Goal: Task Accomplishment & Management: Use online tool/utility

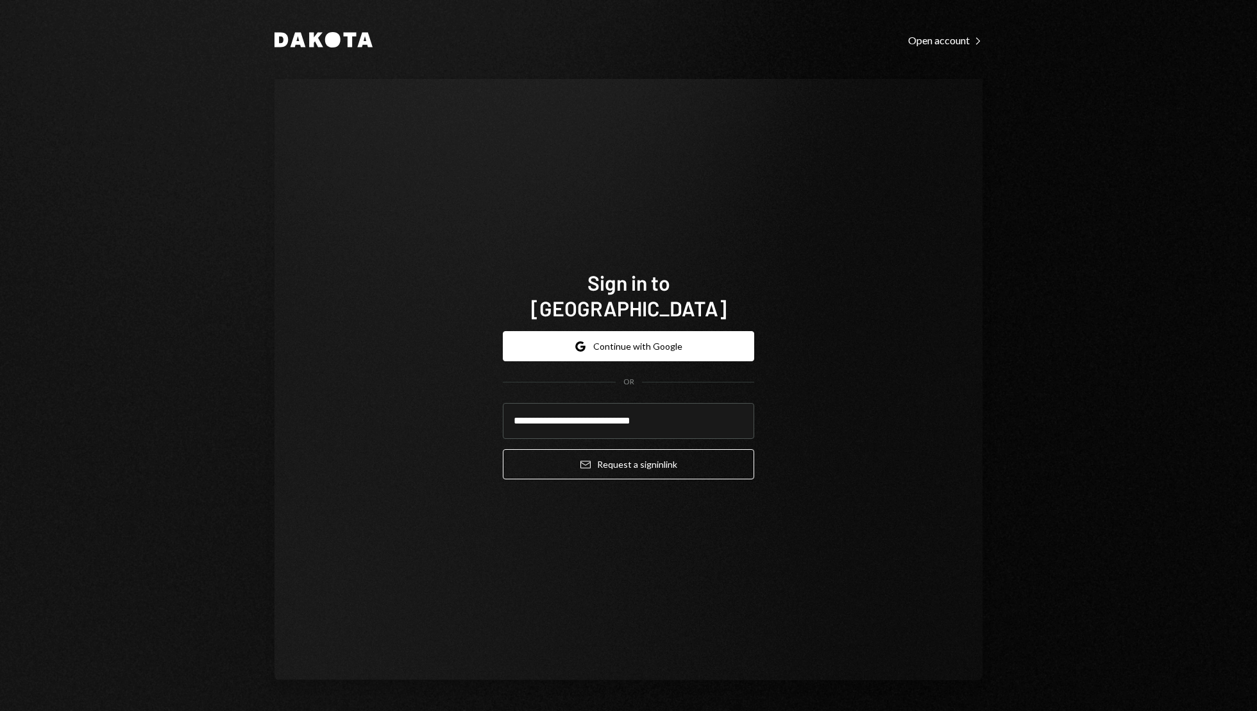
type input "**********"
click at [503, 449] on button "Email Request a sign in link" at bounding box center [628, 464] width 251 height 30
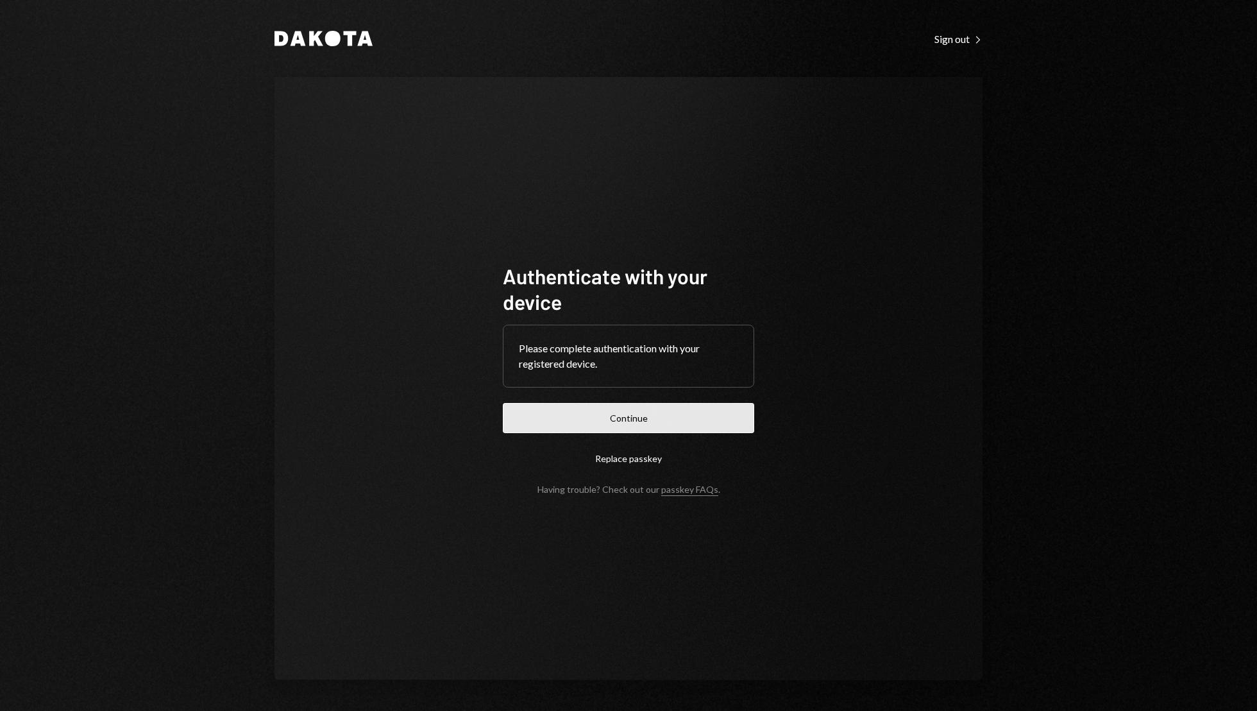
click at [679, 418] on button "Continue" at bounding box center [628, 418] width 251 height 30
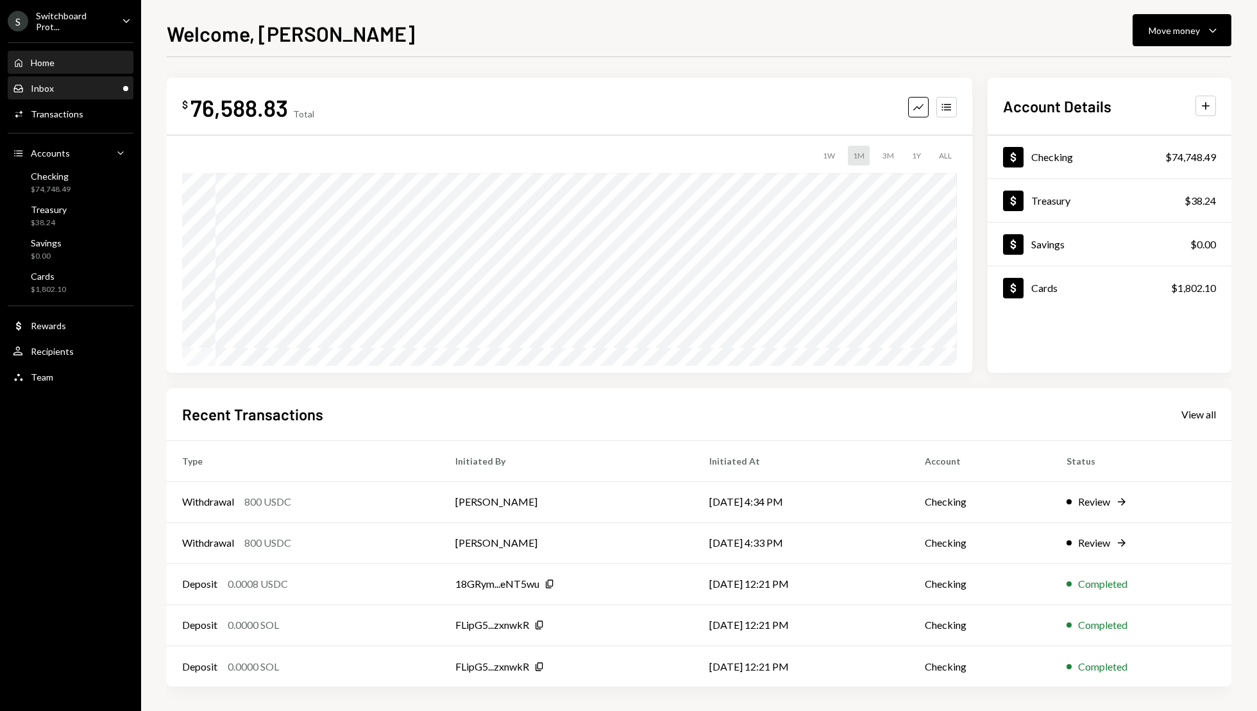
click at [48, 93] on div "Inbox Inbox" at bounding box center [70, 89] width 115 height 22
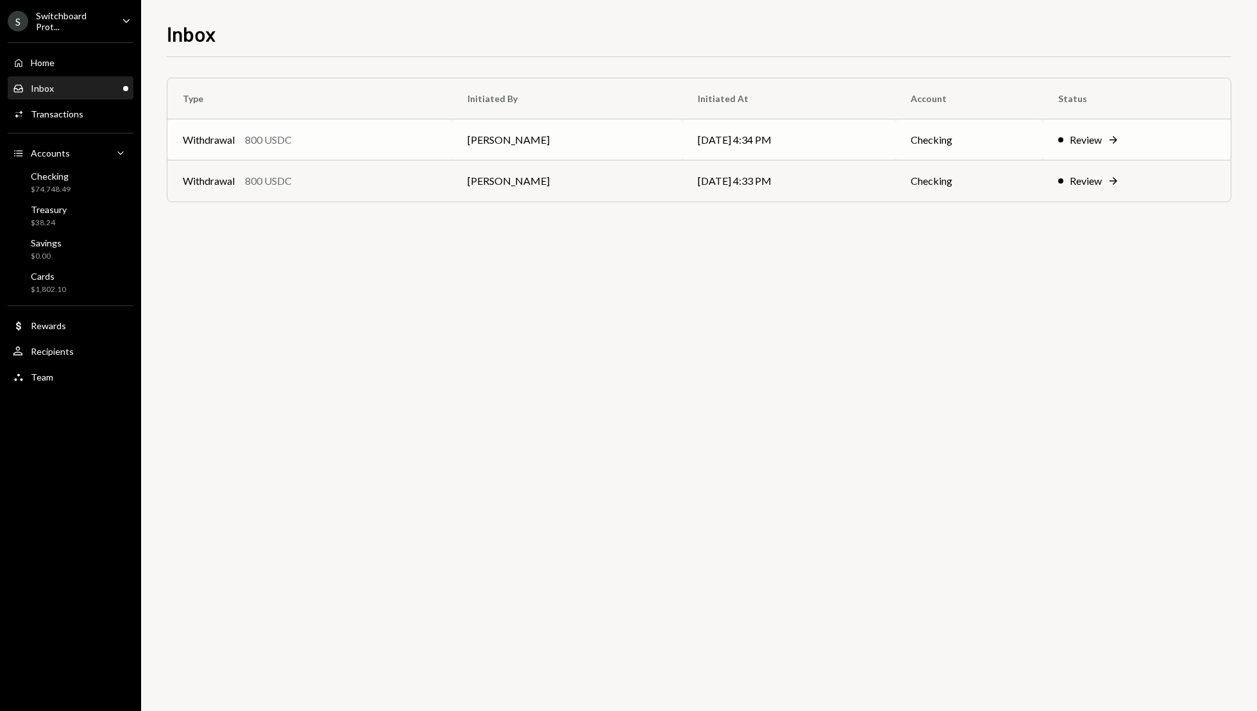
click at [1112, 155] on td "Review Right Arrow" at bounding box center [1137, 139] width 188 height 41
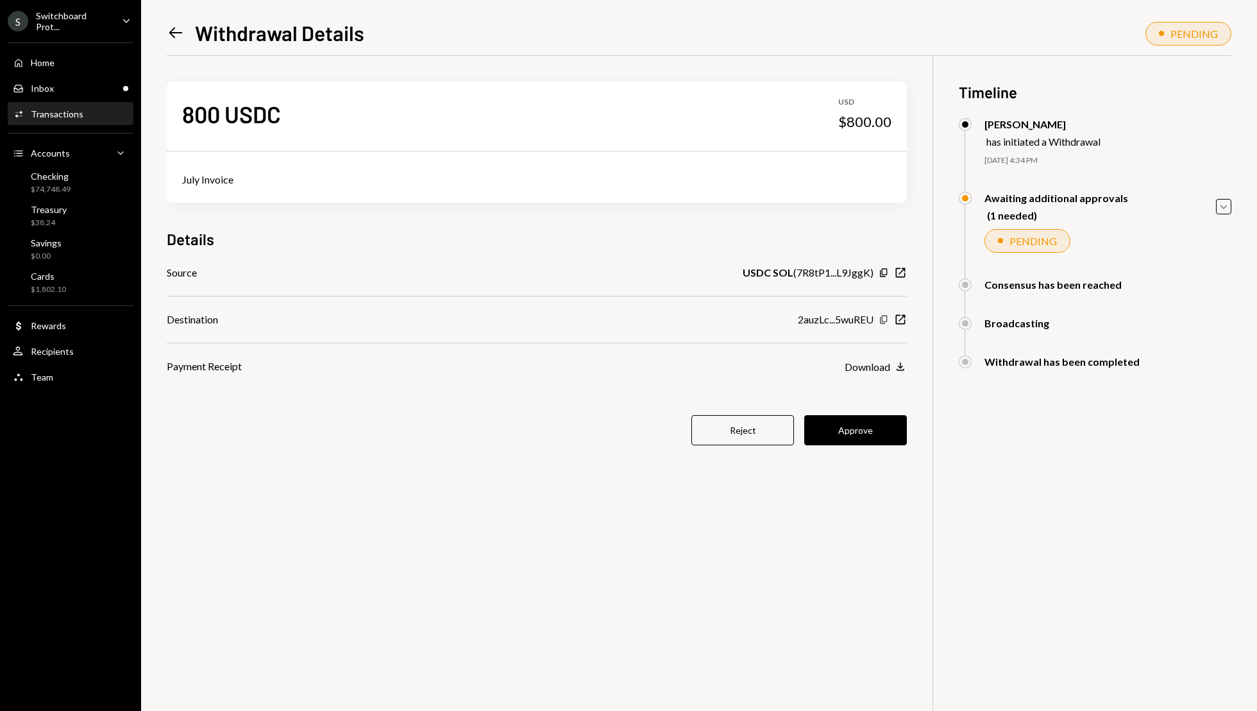
click at [886, 320] on icon "Copy" at bounding box center [884, 319] width 10 height 10
click at [862, 434] on button "Approve" at bounding box center [855, 430] width 103 height 30
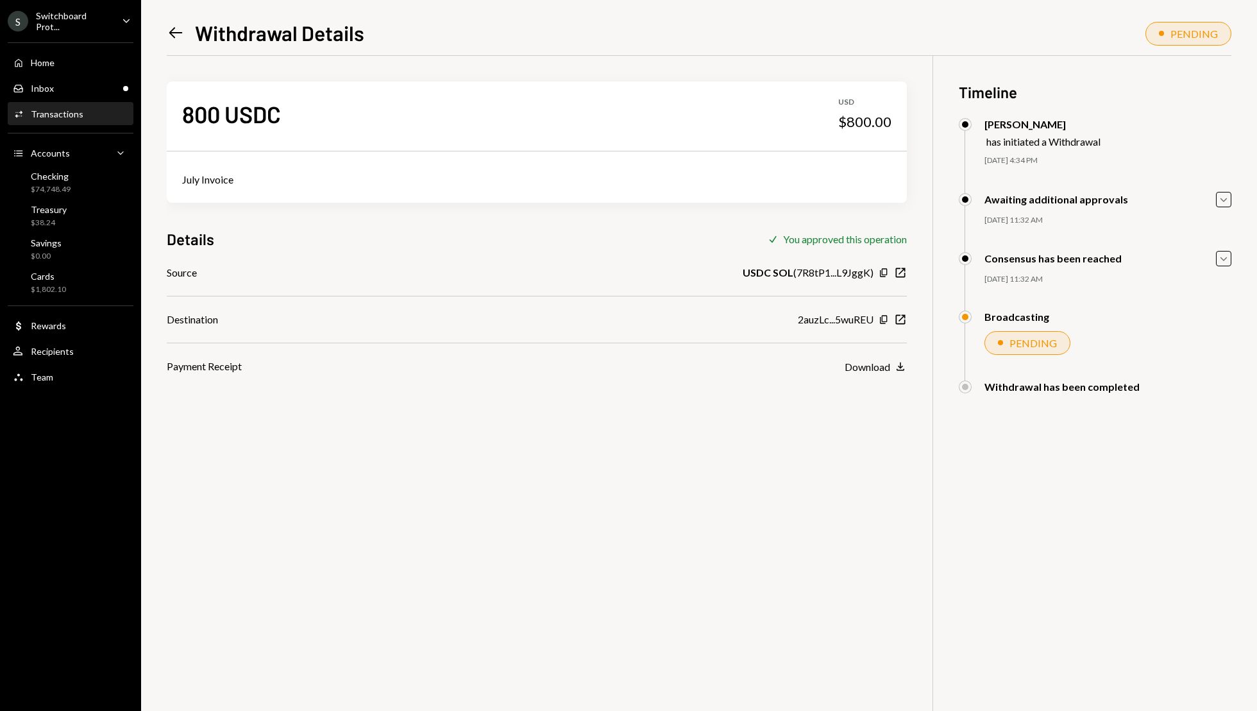
click at [178, 31] on icon "Left Arrow" at bounding box center [176, 33] width 18 height 18
